Goal: Communication & Community: Answer question/provide support

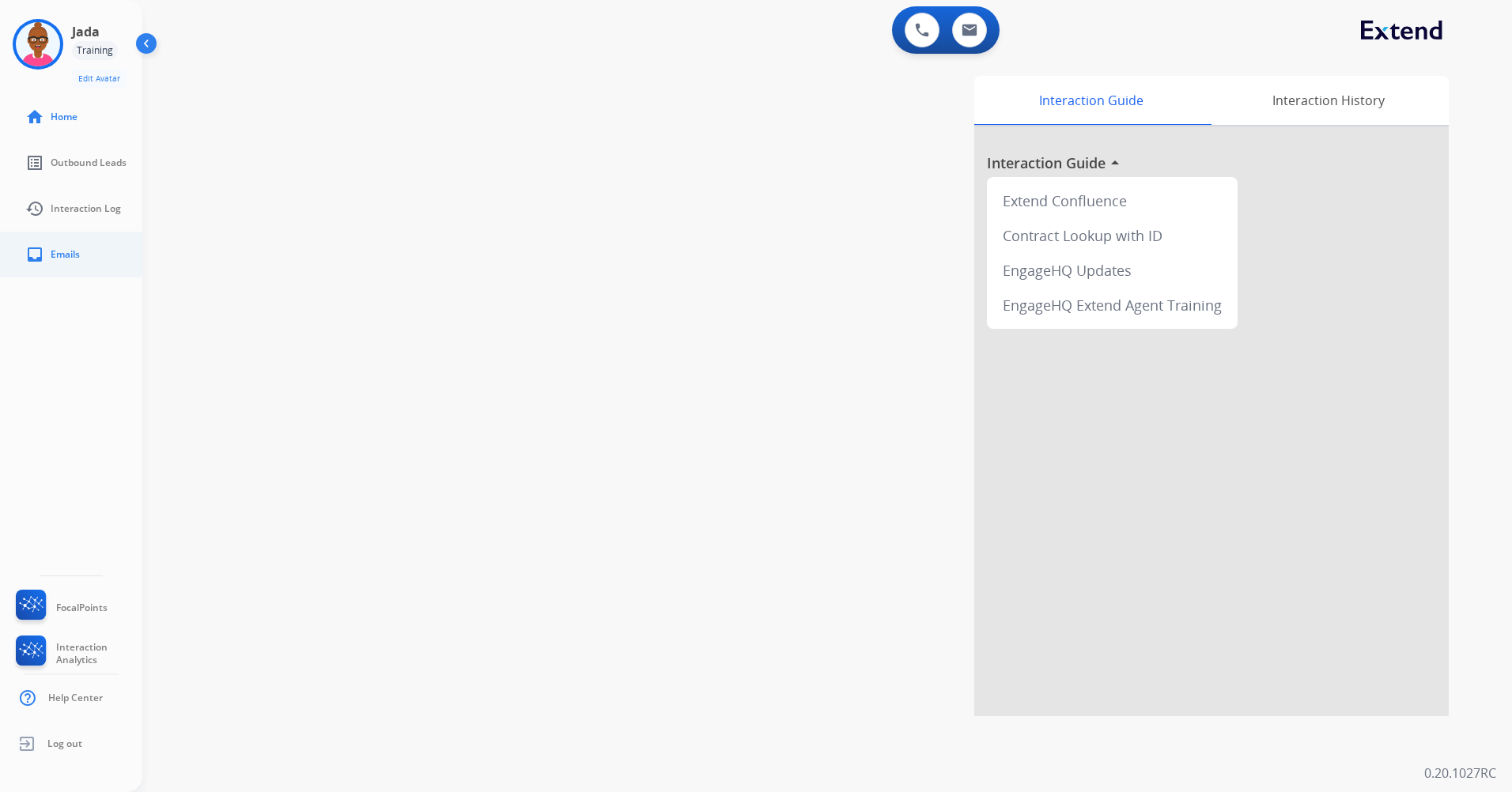
click at [119, 270] on link "inbox Emails" at bounding box center [83, 255] width 142 height 44
select select "**********"
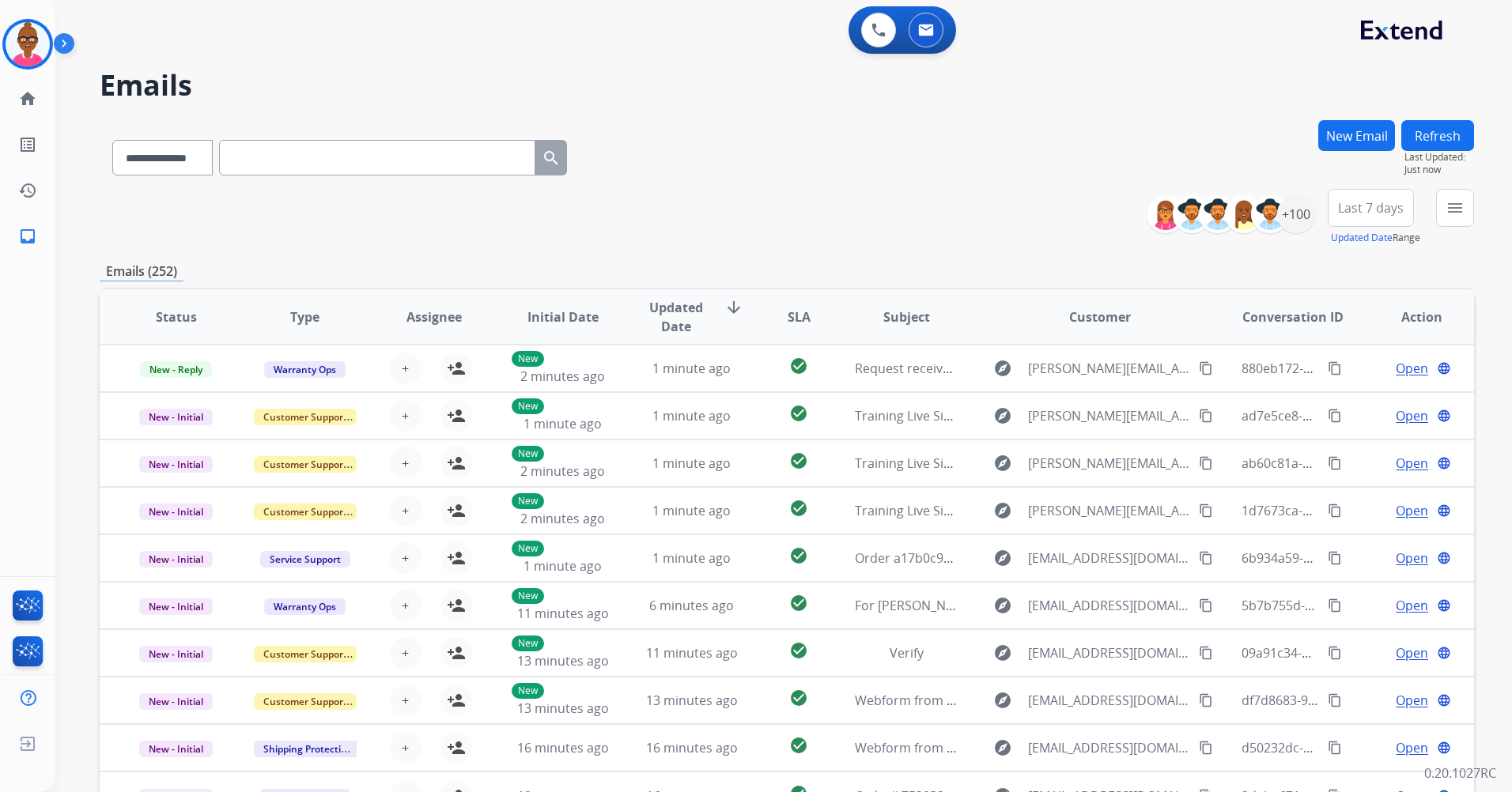
click at [1372, 211] on span "Last 7 days" at bounding box center [1371, 207] width 66 height 6
click at [1358, 394] on div "Last 90 days" at bounding box center [1365, 400] width 87 height 24
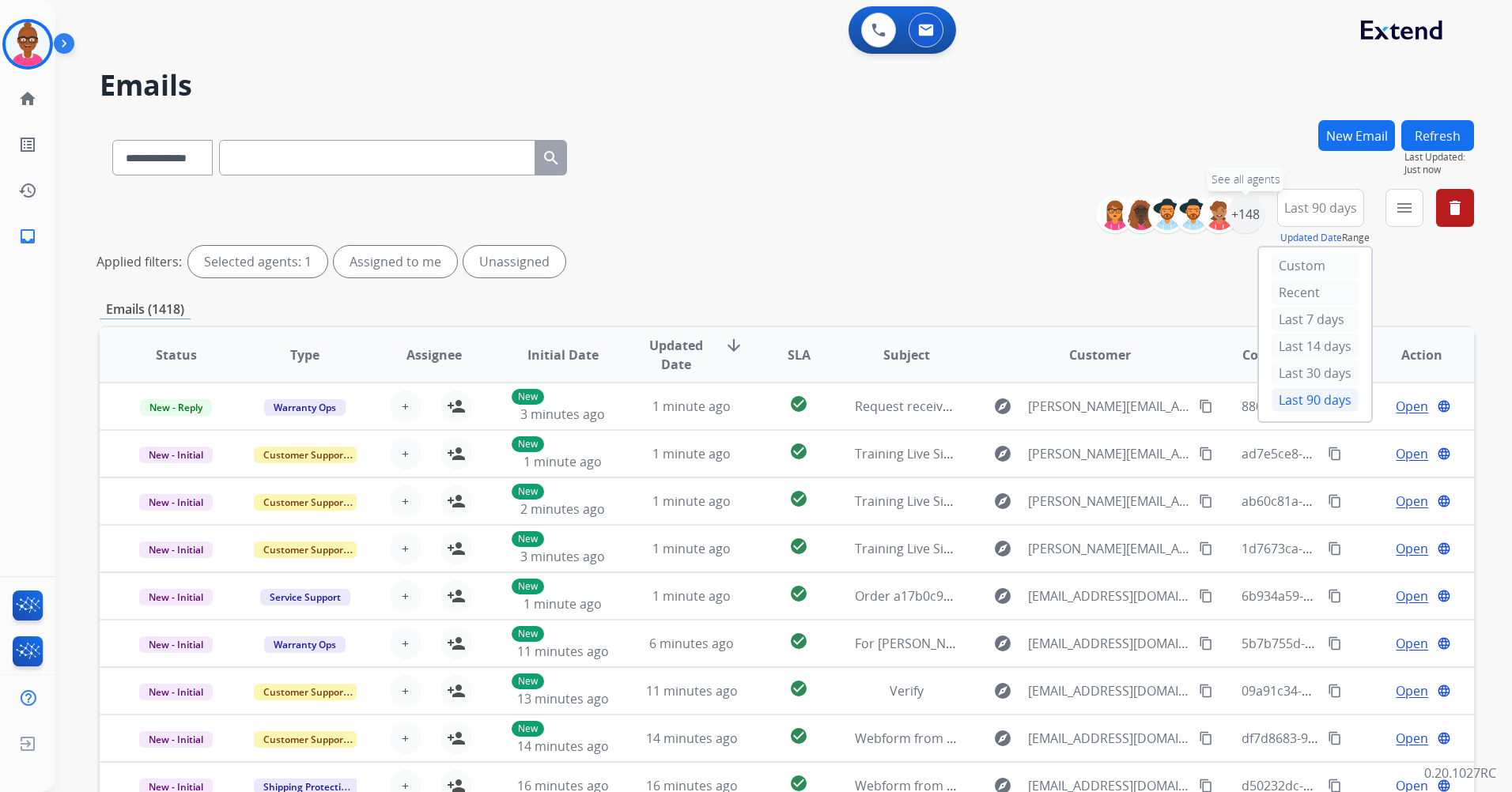
click at [1245, 222] on div "+148" at bounding box center [1244, 214] width 38 height 38
drag, startPoint x: 1245, startPoint y: 222, endPoint x: 1231, endPoint y: 283, distance: 62.6
click at [1231, 291] on div "**********" at bounding box center [787, 529] width 1374 height 818
click at [1242, 229] on div "+148" at bounding box center [1244, 214] width 38 height 38
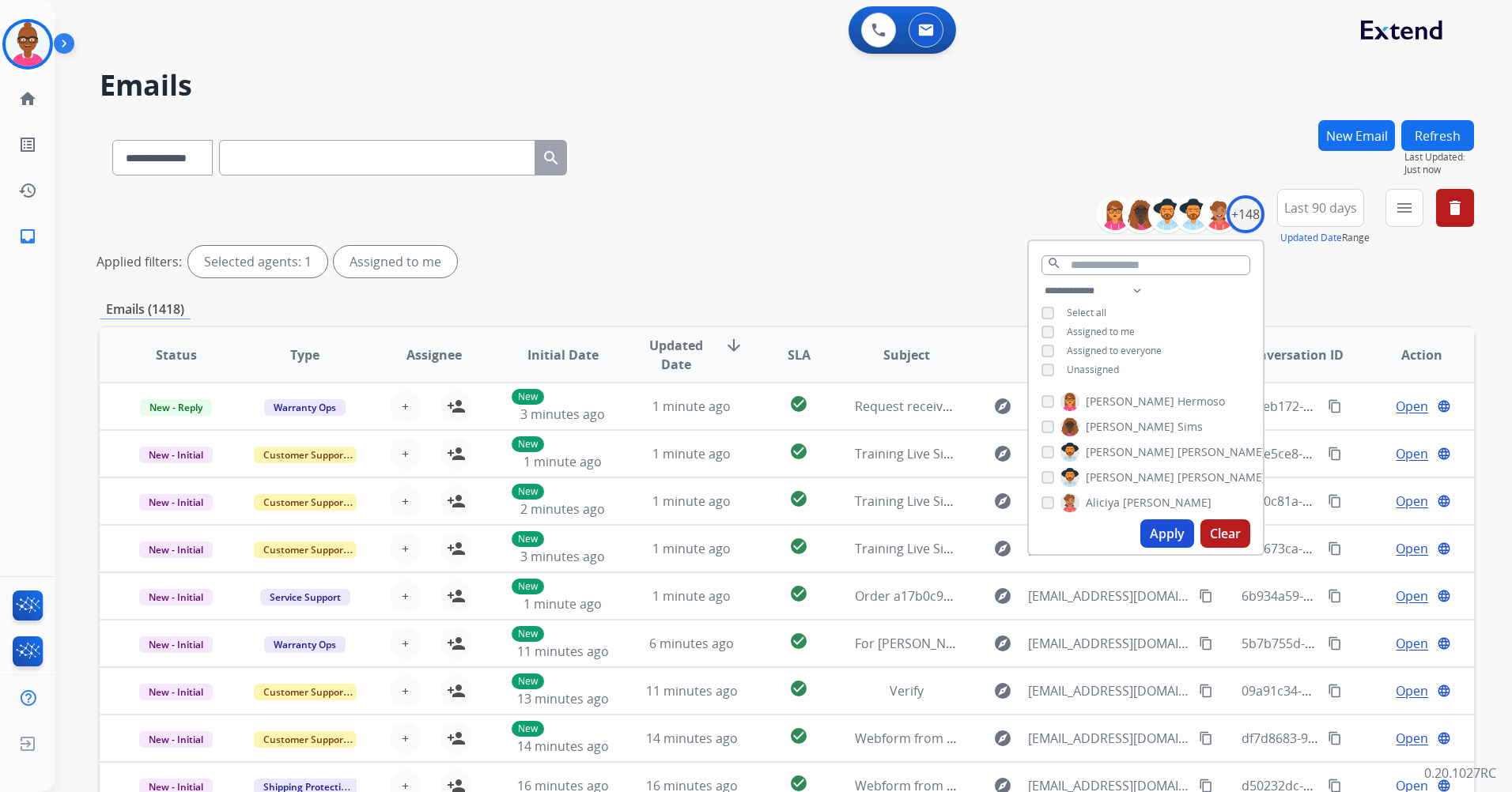
click at [1168, 535] on button "Apply" at bounding box center [1166, 534] width 54 height 28
click at [1168, 535] on div "**********" at bounding box center [764, 453] width 1418 height 792
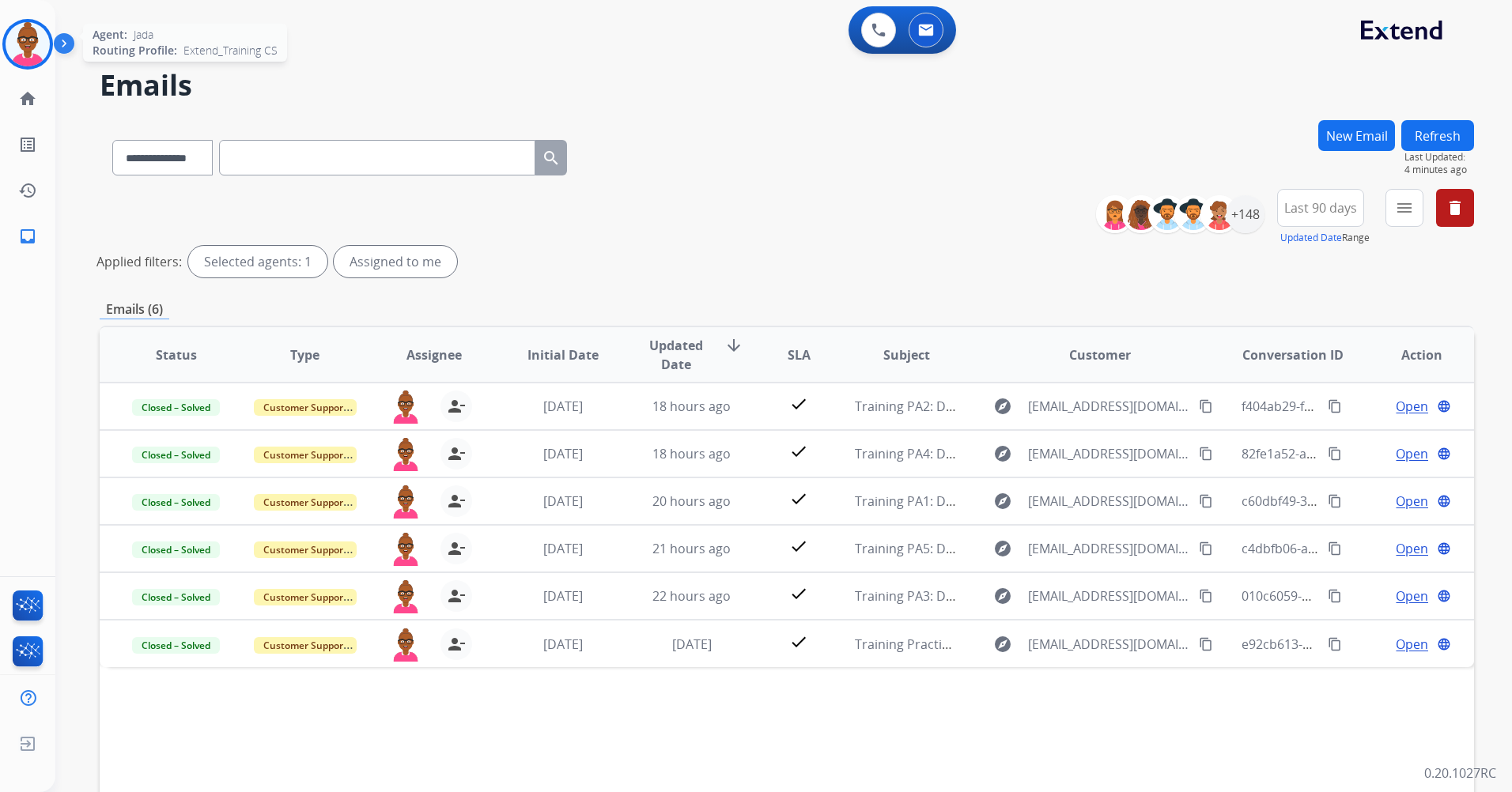
click at [38, 52] on img at bounding box center [28, 44] width 44 height 44
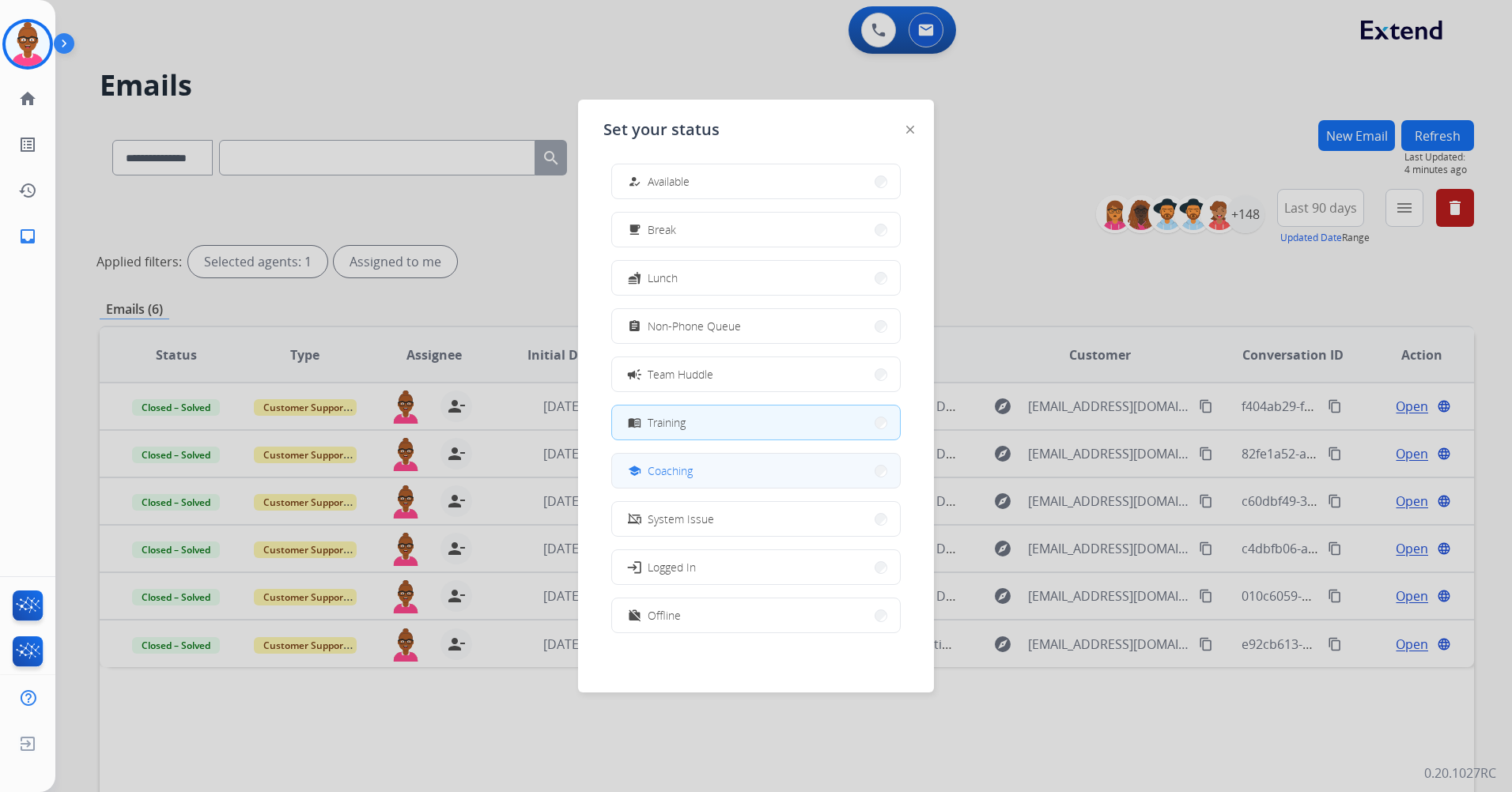
scroll to position [5, 0]
click at [730, 233] on button "free_breakfast Break" at bounding box center [756, 228] width 288 height 34
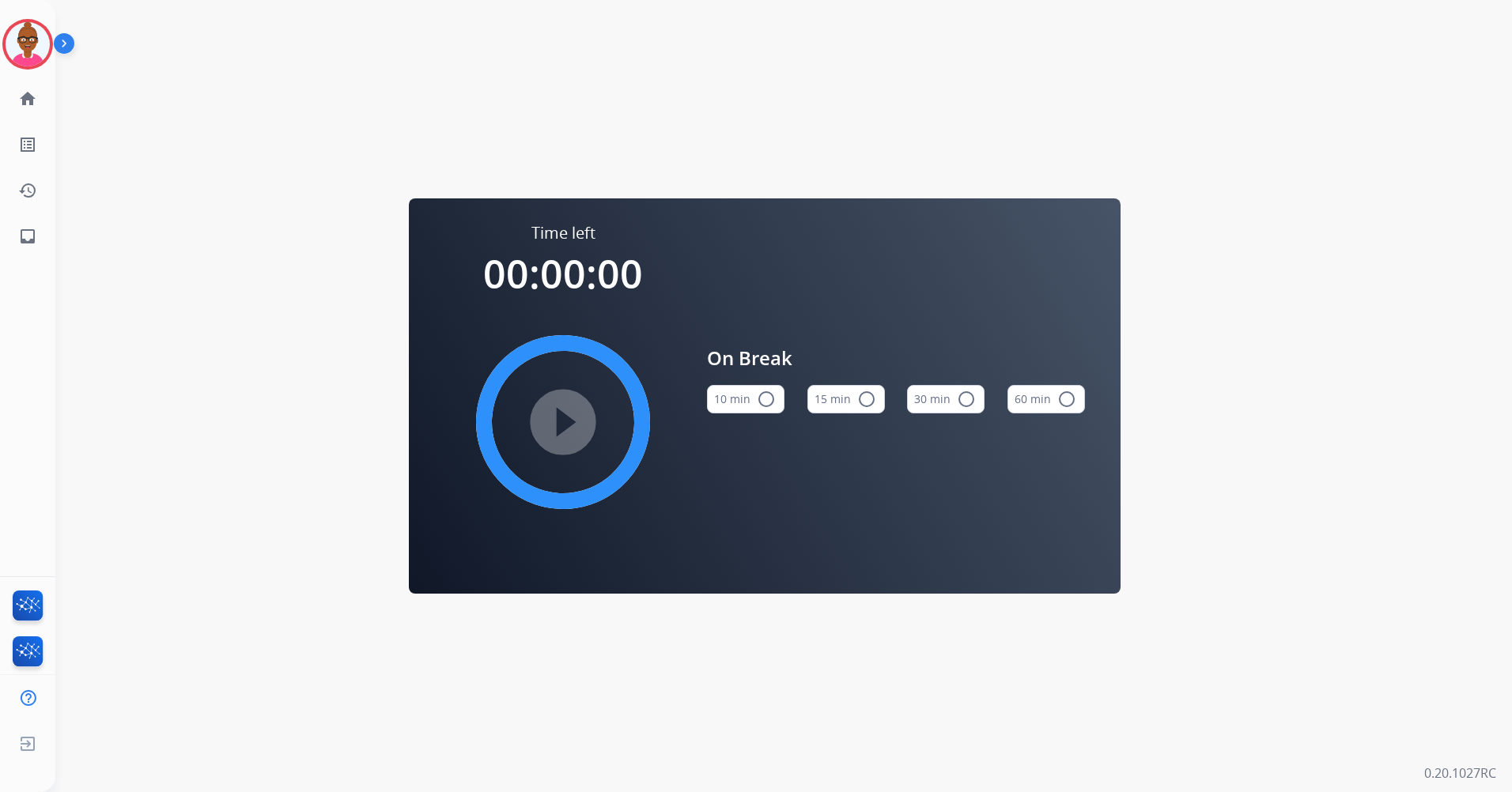
click at [857, 406] on mat-icon "radio_button_unchecked" at bounding box center [866, 399] width 19 height 19
click at [15, 44] on img at bounding box center [28, 44] width 44 height 44
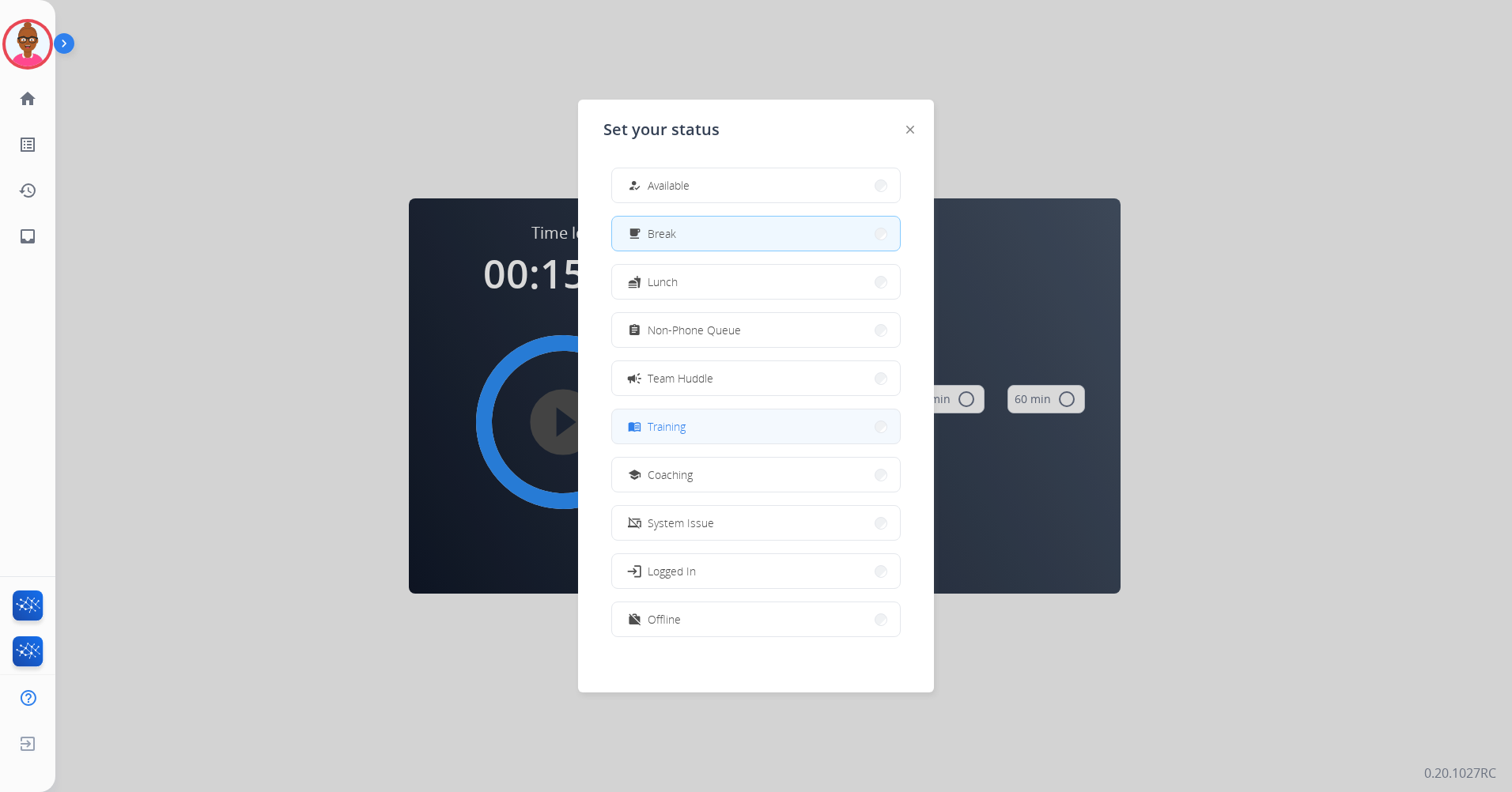
click at [734, 421] on button "menu_book Training" at bounding box center [756, 426] width 288 height 34
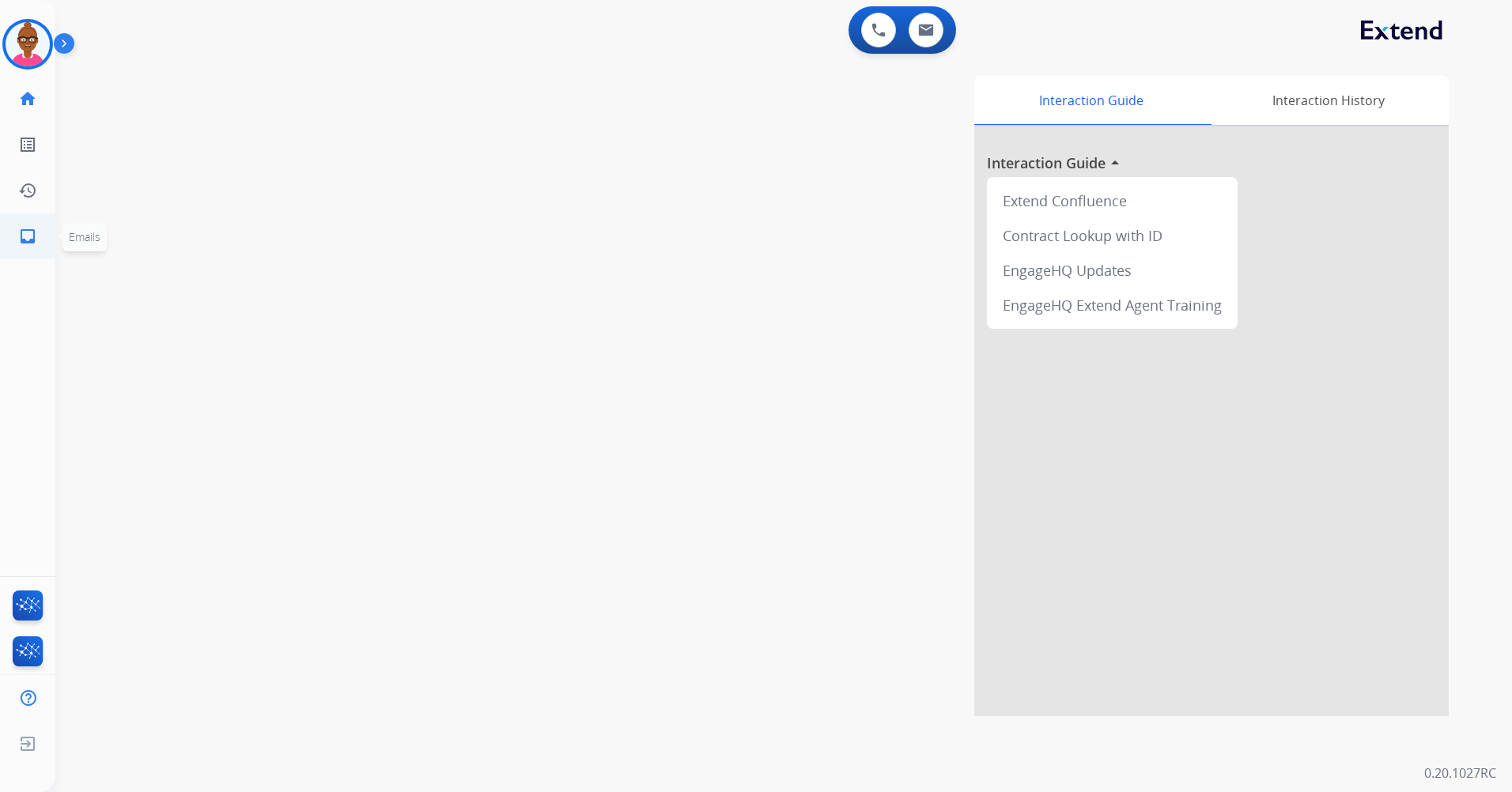
click at [35, 230] on mat-icon "inbox" at bounding box center [28, 236] width 19 height 19
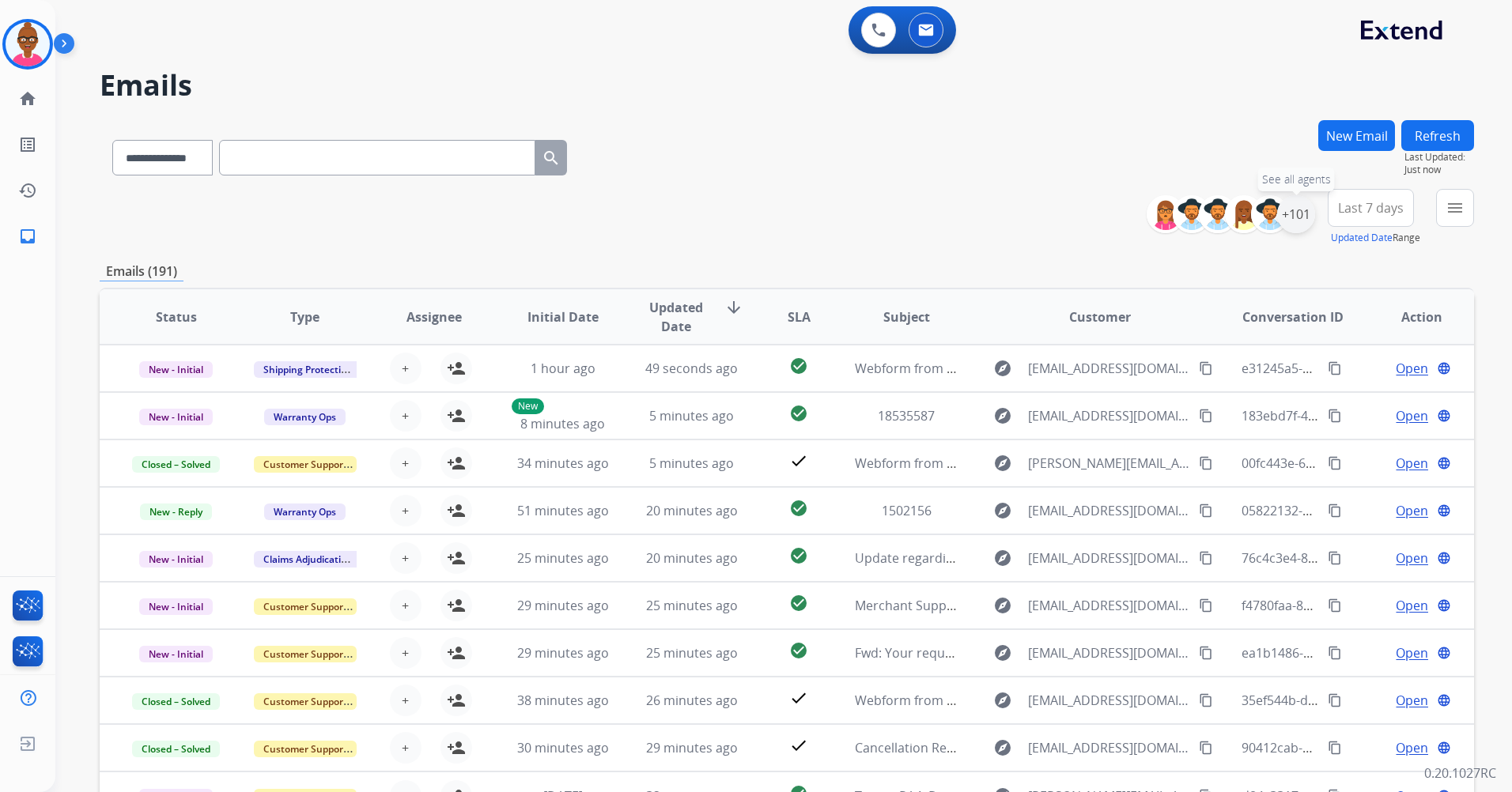
click at [1285, 205] on div "+101" at bounding box center [1296, 214] width 38 height 38
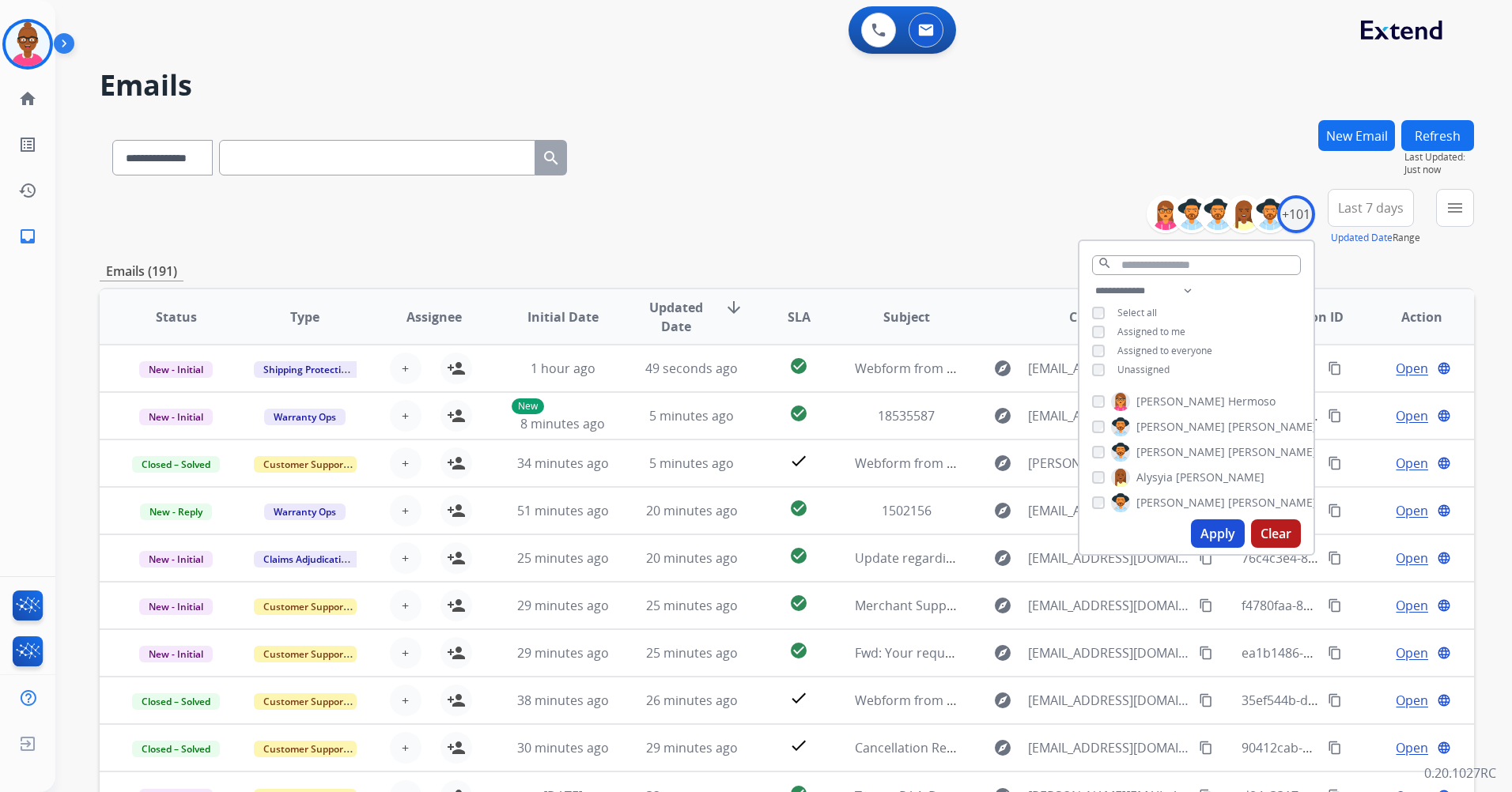
click at [1214, 544] on button "Apply" at bounding box center [1218, 534] width 54 height 28
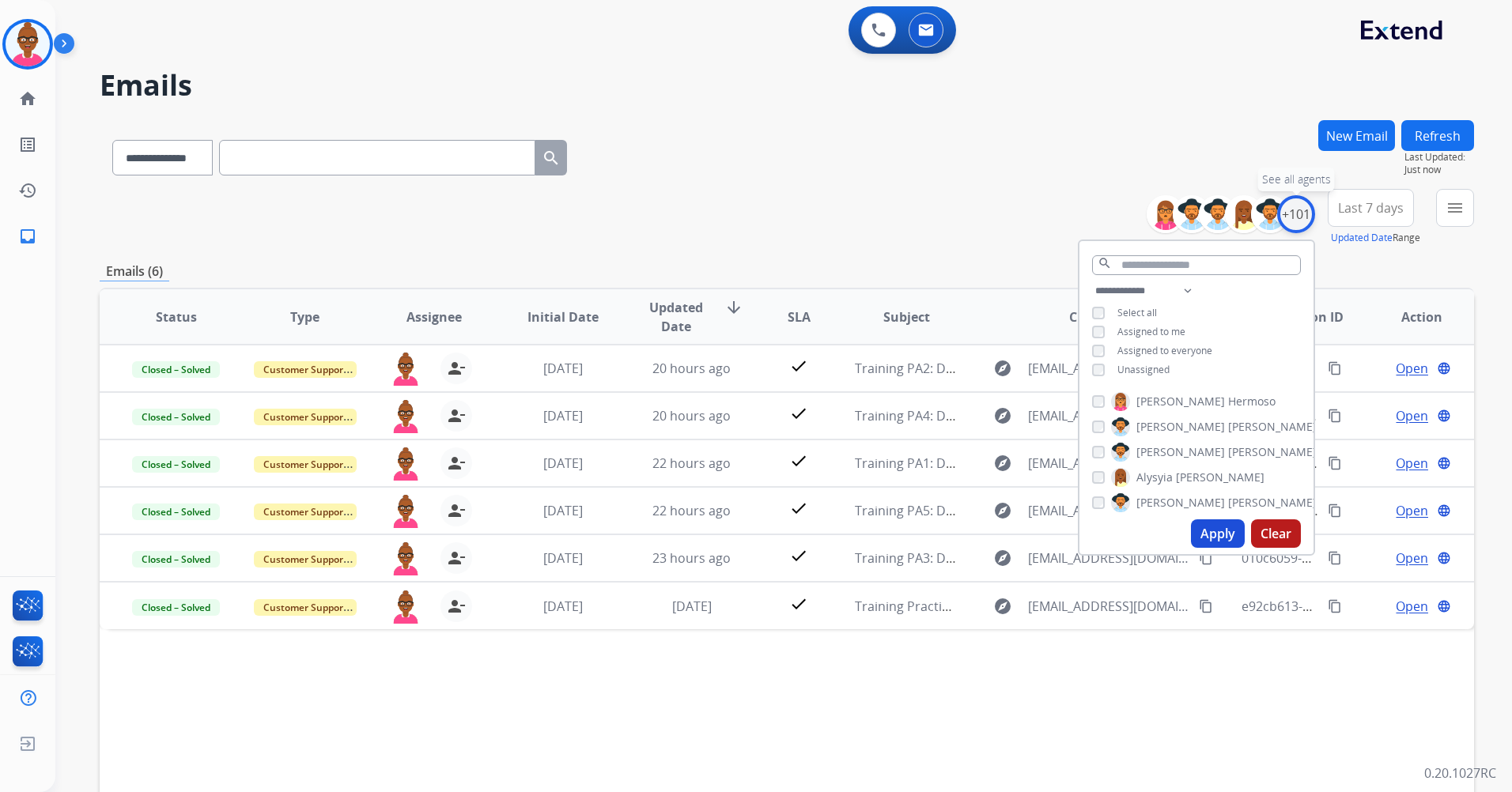
click at [1303, 209] on div "+101" at bounding box center [1296, 214] width 38 height 38
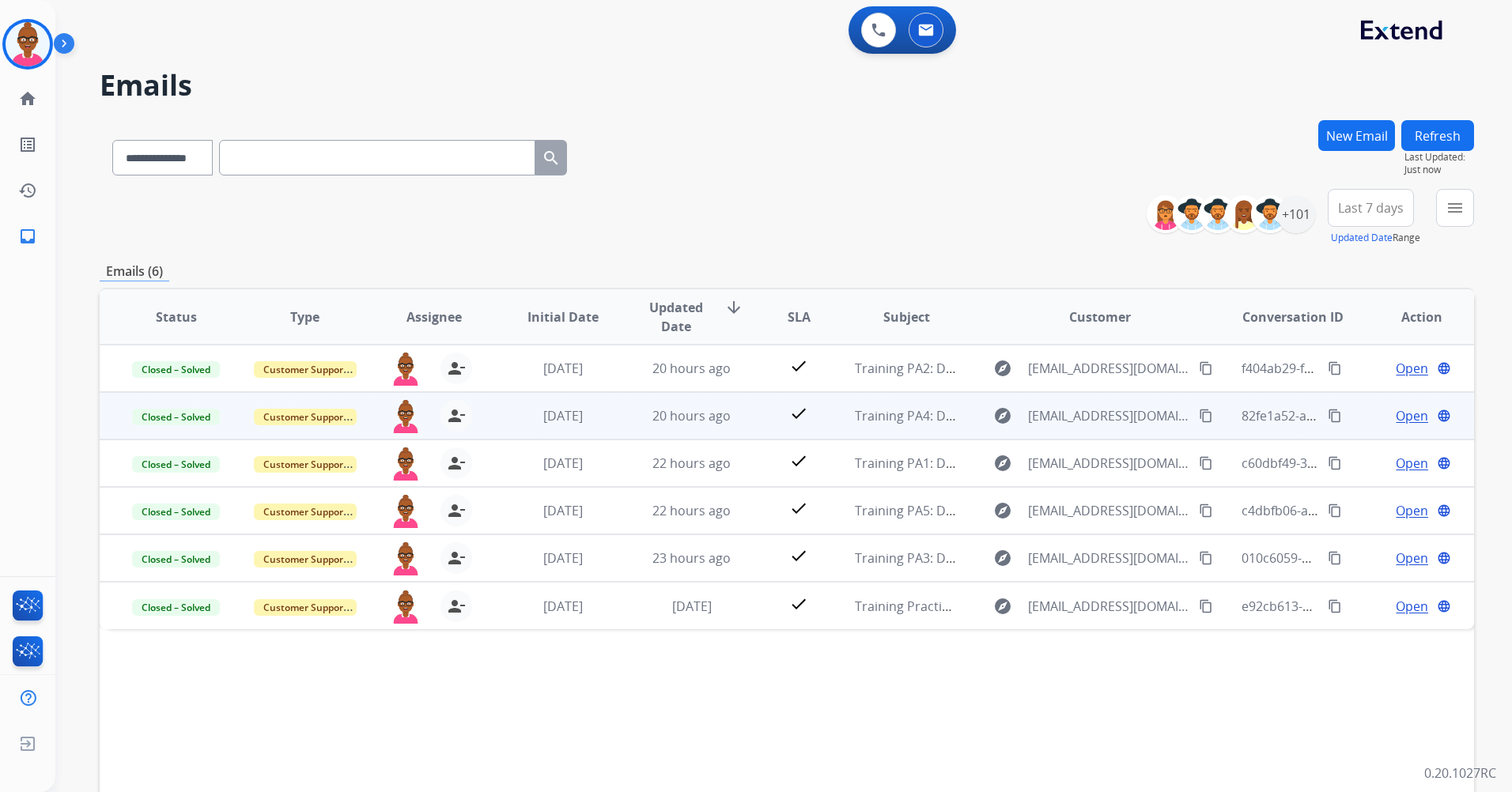
click at [1404, 421] on span "Open" at bounding box center [1411, 415] width 32 height 19
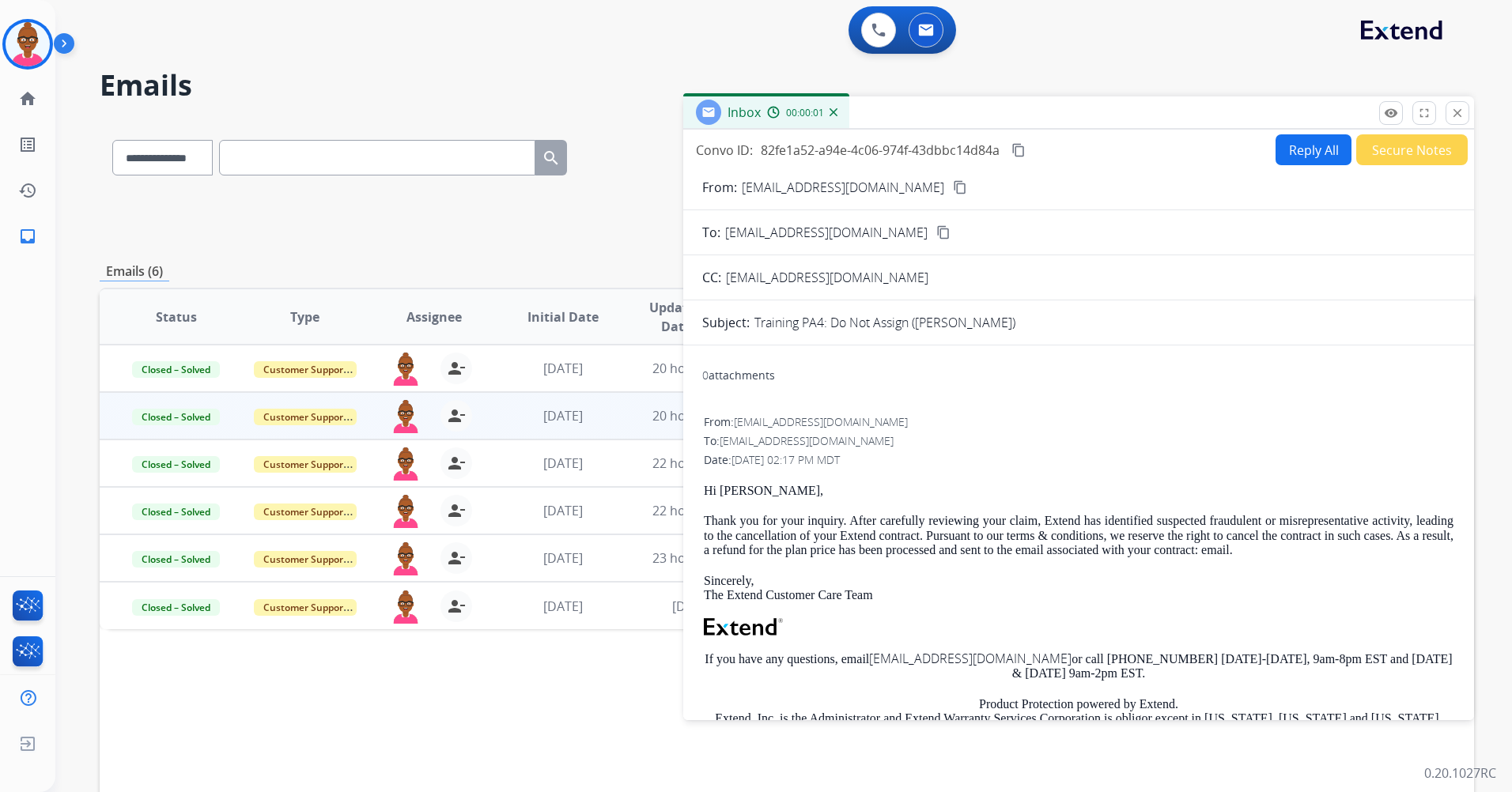
click at [1318, 157] on button "Reply All" at bounding box center [1313, 150] width 76 height 31
select select "**********"
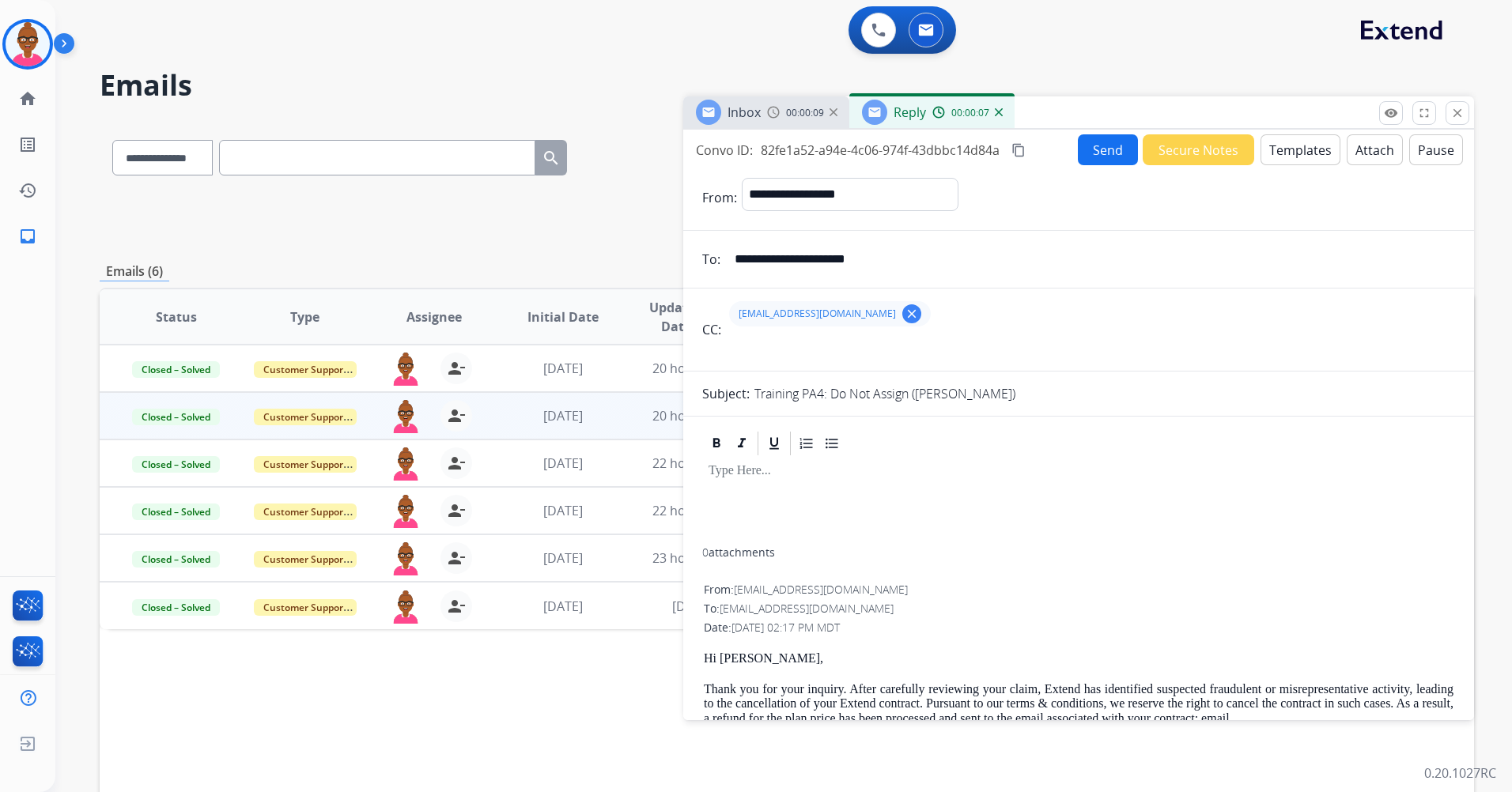
click at [1297, 159] on button "Templates" at bounding box center [1300, 150] width 80 height 31
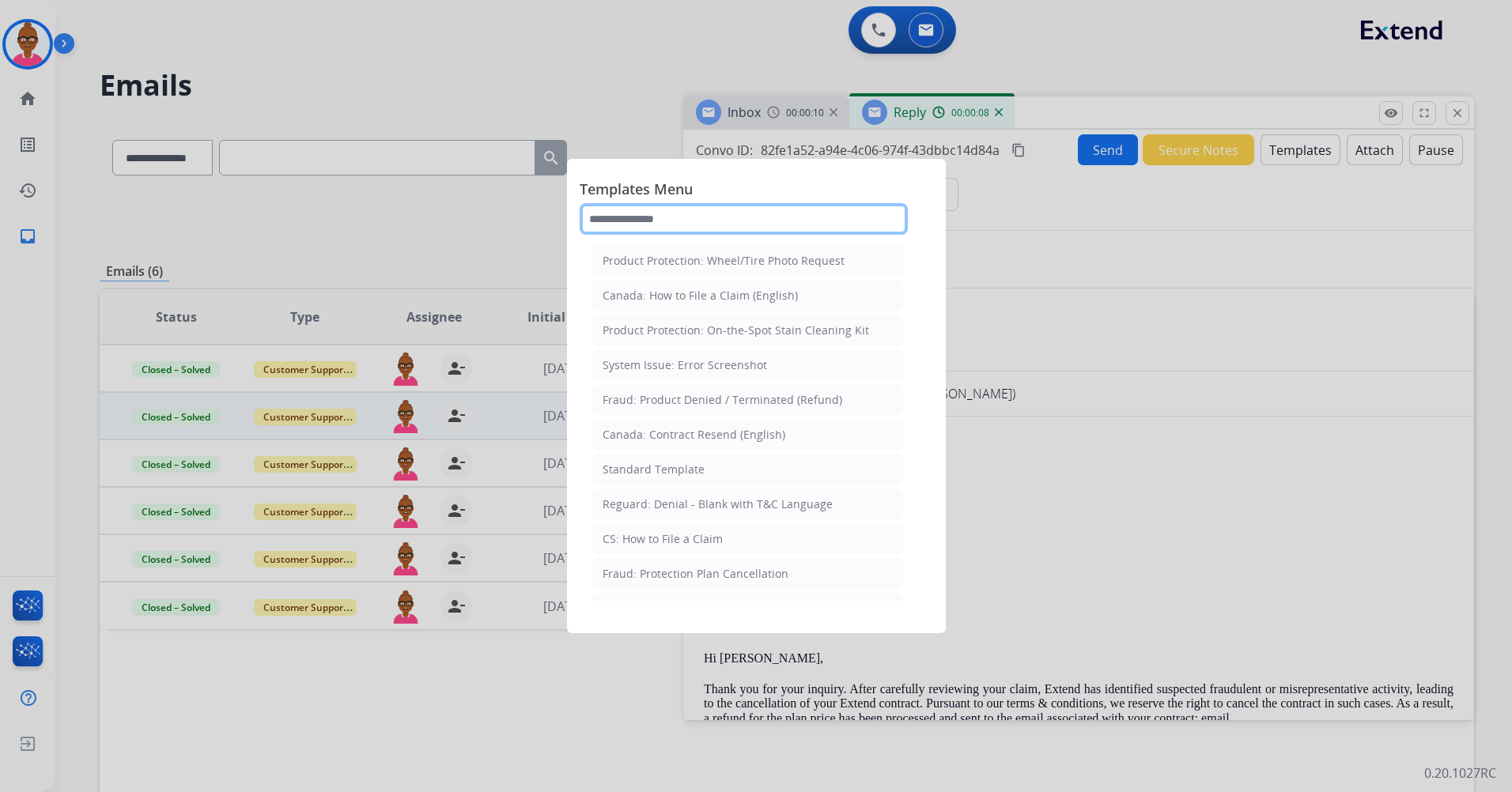
click at [856, 228] on input "text" at bounding box center [744, 219] width 328 height 31
click at [1054, 408] on div at bounding box center [756, 396] width 1512 height 792
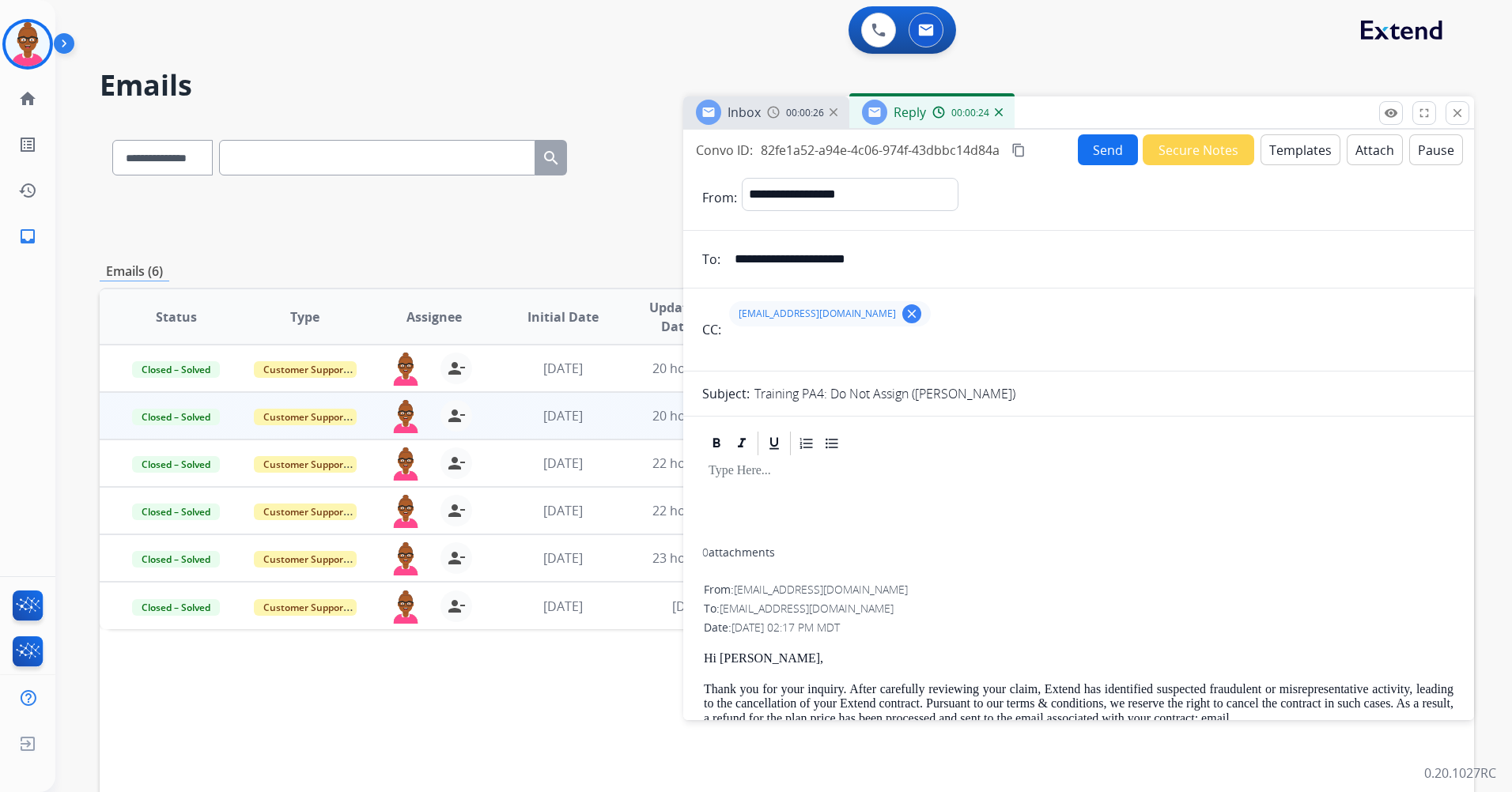
click at [1002, 117] on div "Reply 00:00:24" at bounding box center [932, 112] width 165 height 31
click at [999, 114] on img at bounding box center [999, 112] width 8 height 8
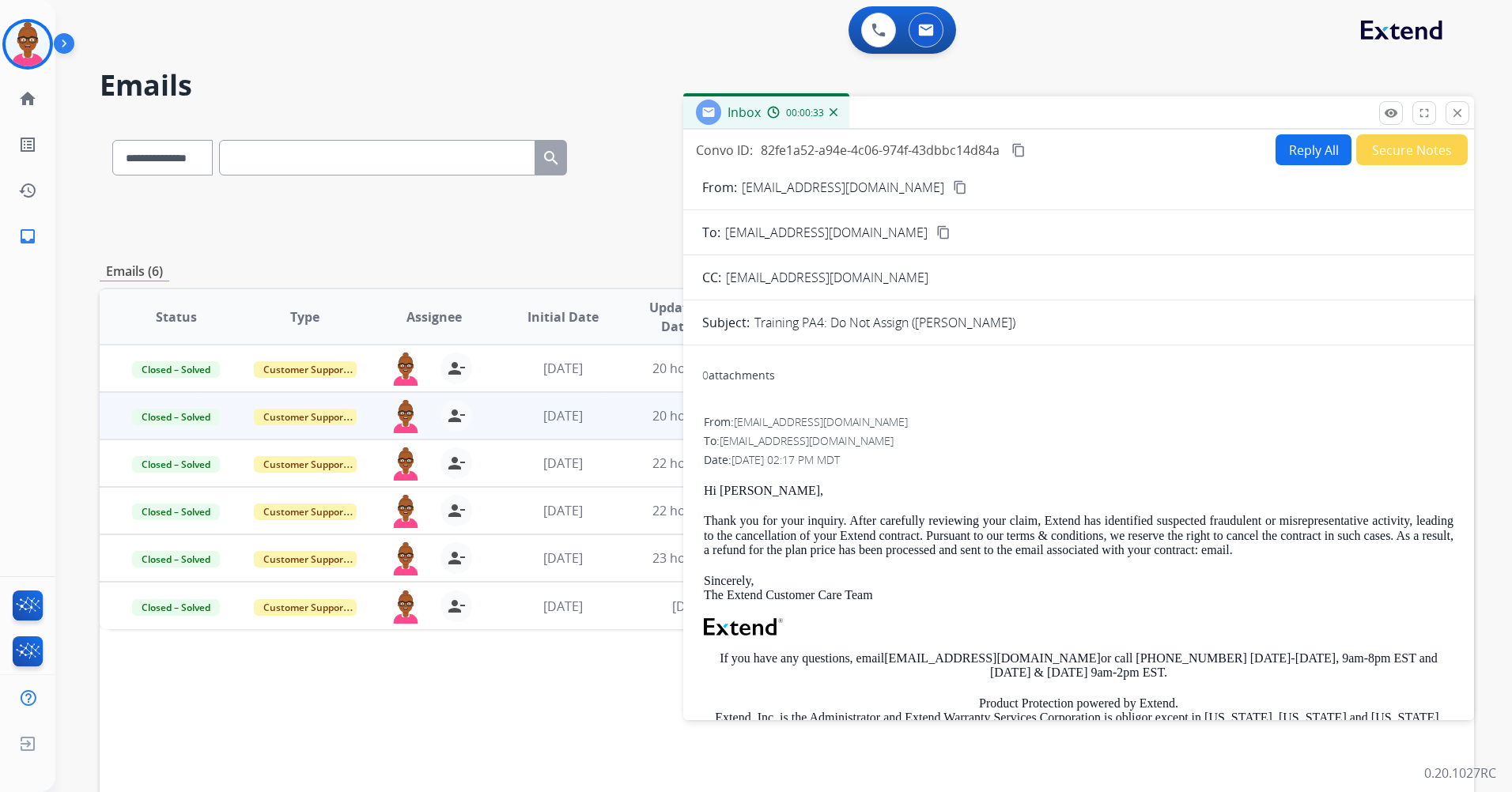
click at [833, 111] on img at bounding box center [833, 112] width 8 height 8
